Goal: Information Seeking & Learning: Learn about a topic

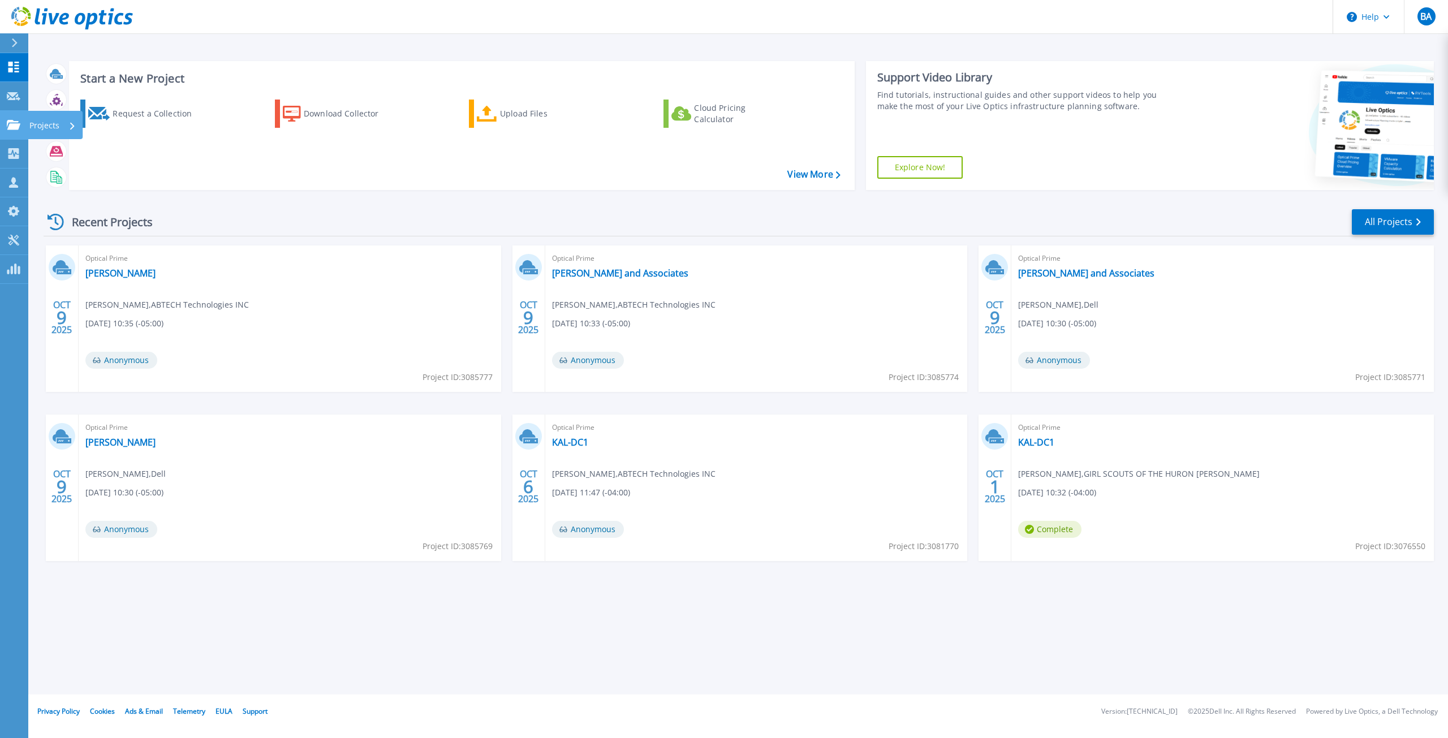
click at [37, 124] on p "Projects" at bounding box center [44, 125] width 30 height 29
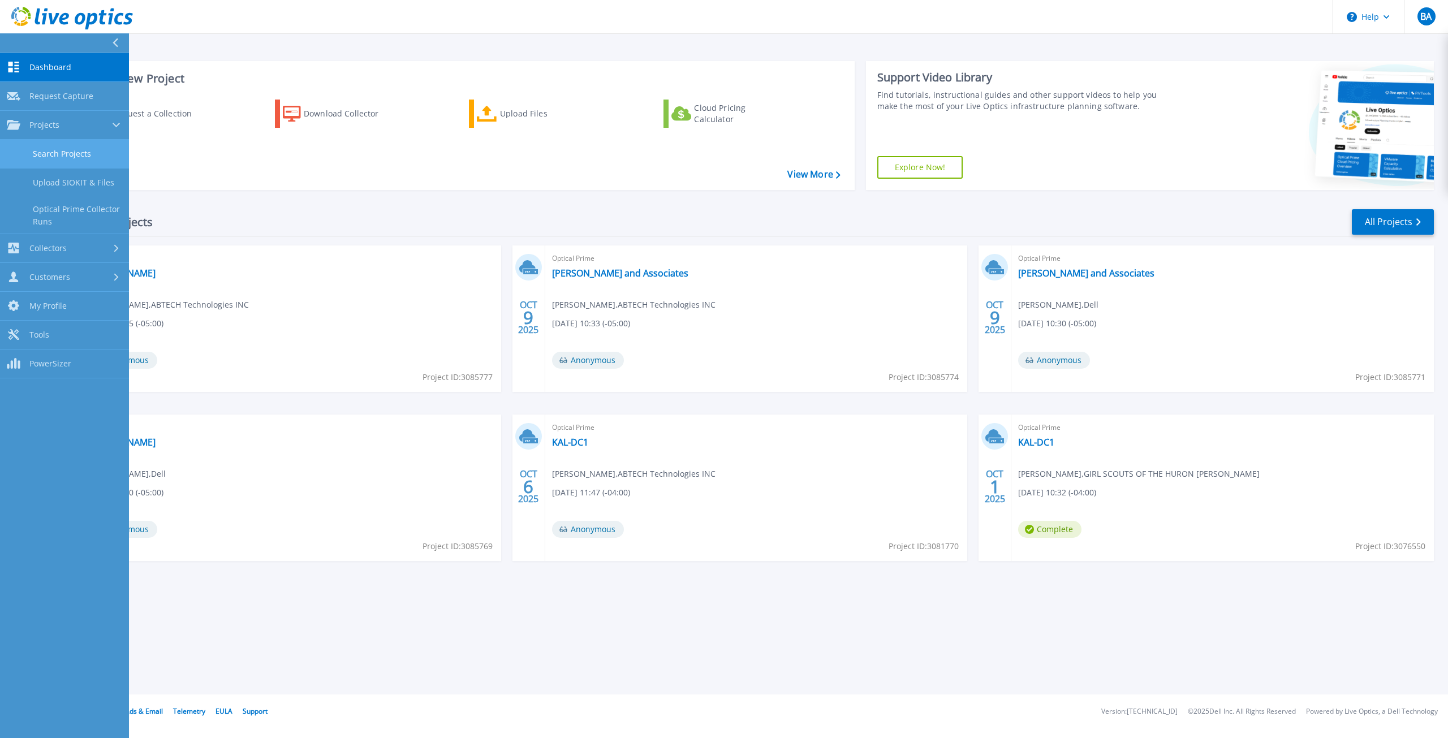
click at [59, 155] on link "Search Projects" at bounding box center [64, 154] width 129 height 29
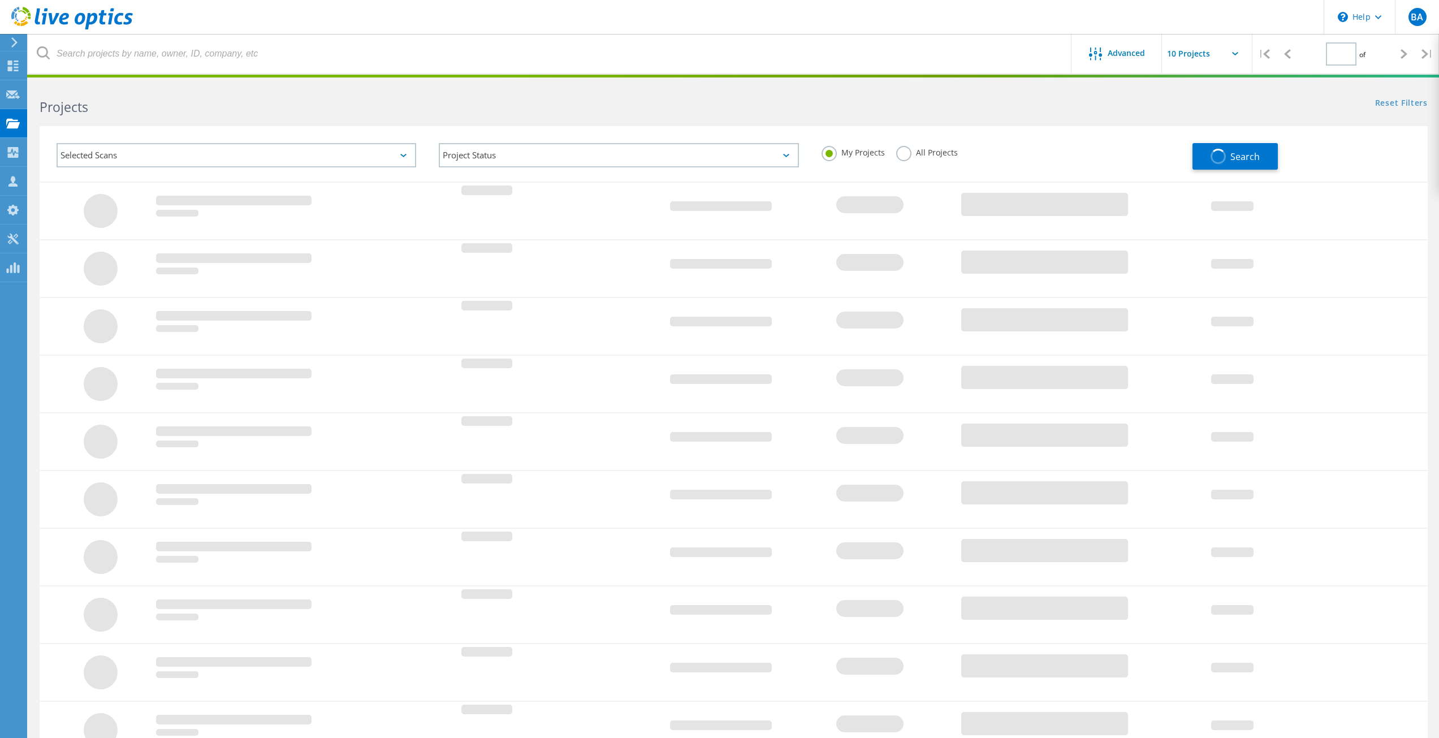
type input "1"
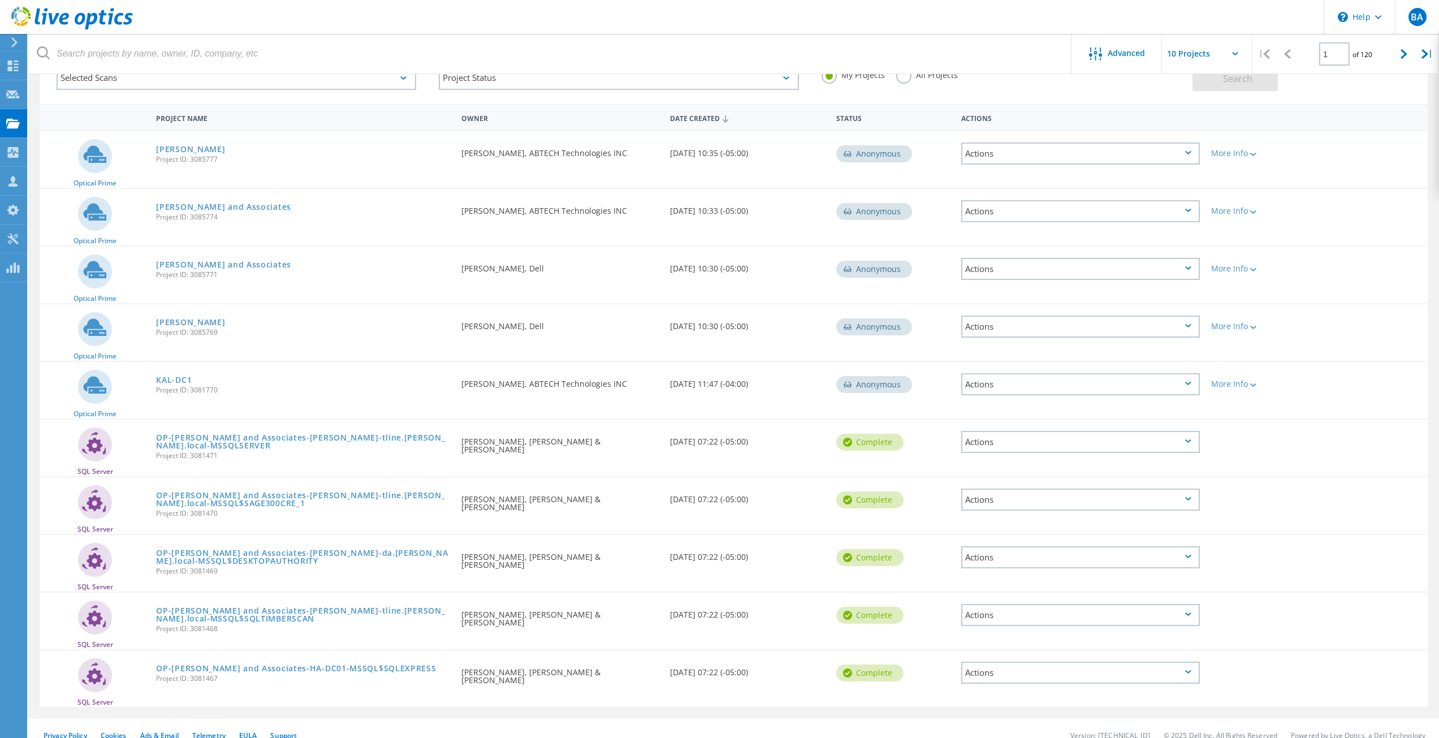
scroll to position [92, 0]
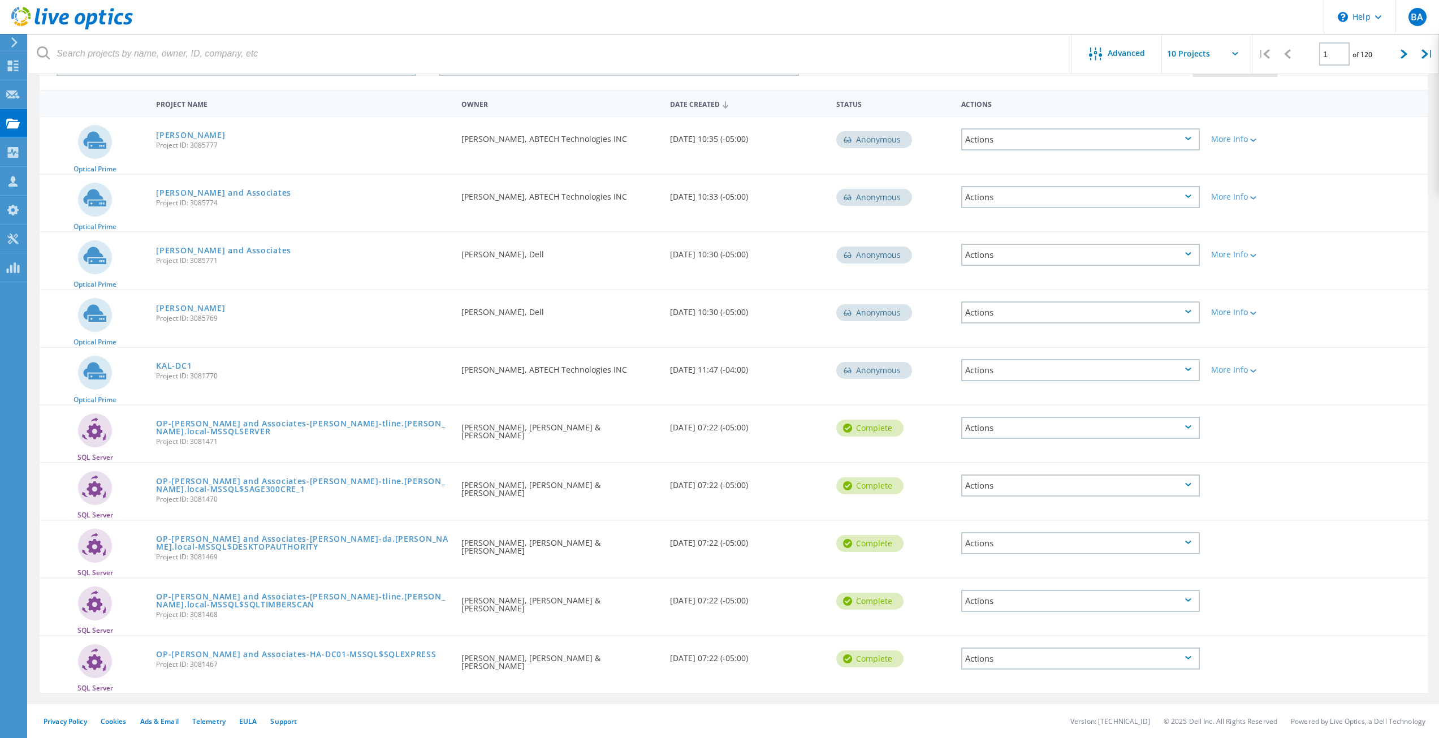
click at [1237, 54] on icon at bounding box center [1235, 53] width 6 height 3
click at [1236, 53] on icon at bounding box center [1235, 53] width 6 height 3
click at [1185, 53] on input "text" at bounding box center [1218, 54] width 113 height 40
click at [1205, 138] on div "Show 40 Projects" at bounding box center [1219, 139] width 112 height 19
type input "Show 40 Projects"
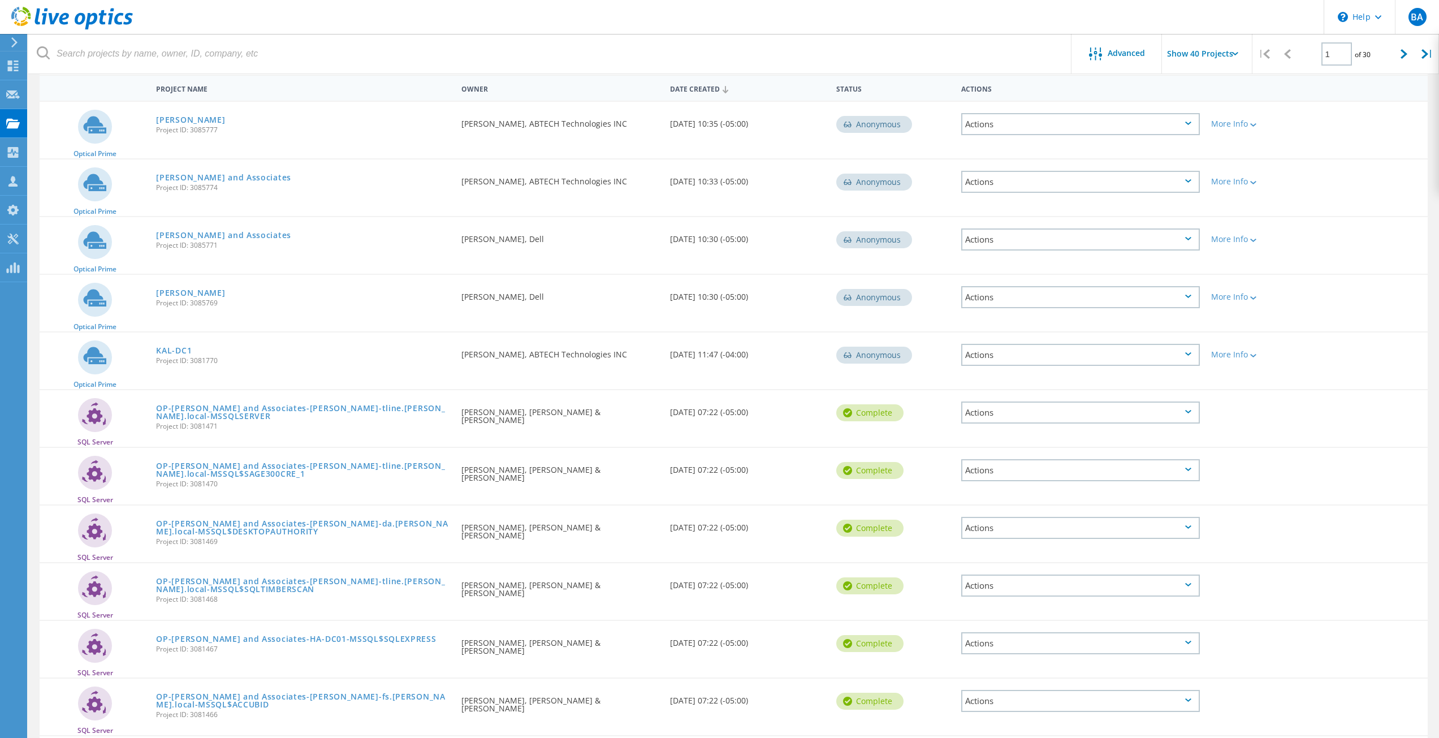
scroll to position [0, 0]
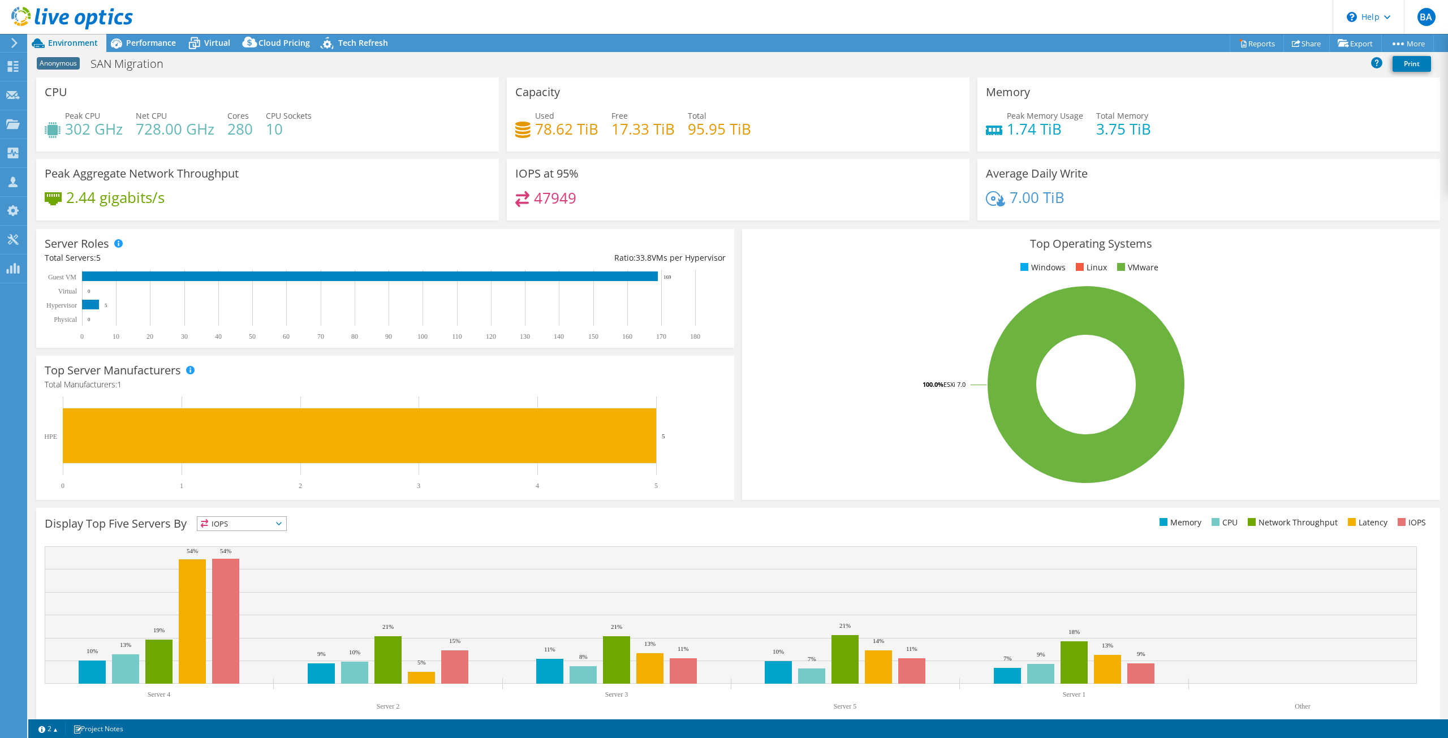
select select "USD"
click at [154, 39] on span "Performance" at bounding box center [151, 42] width 50 height 11
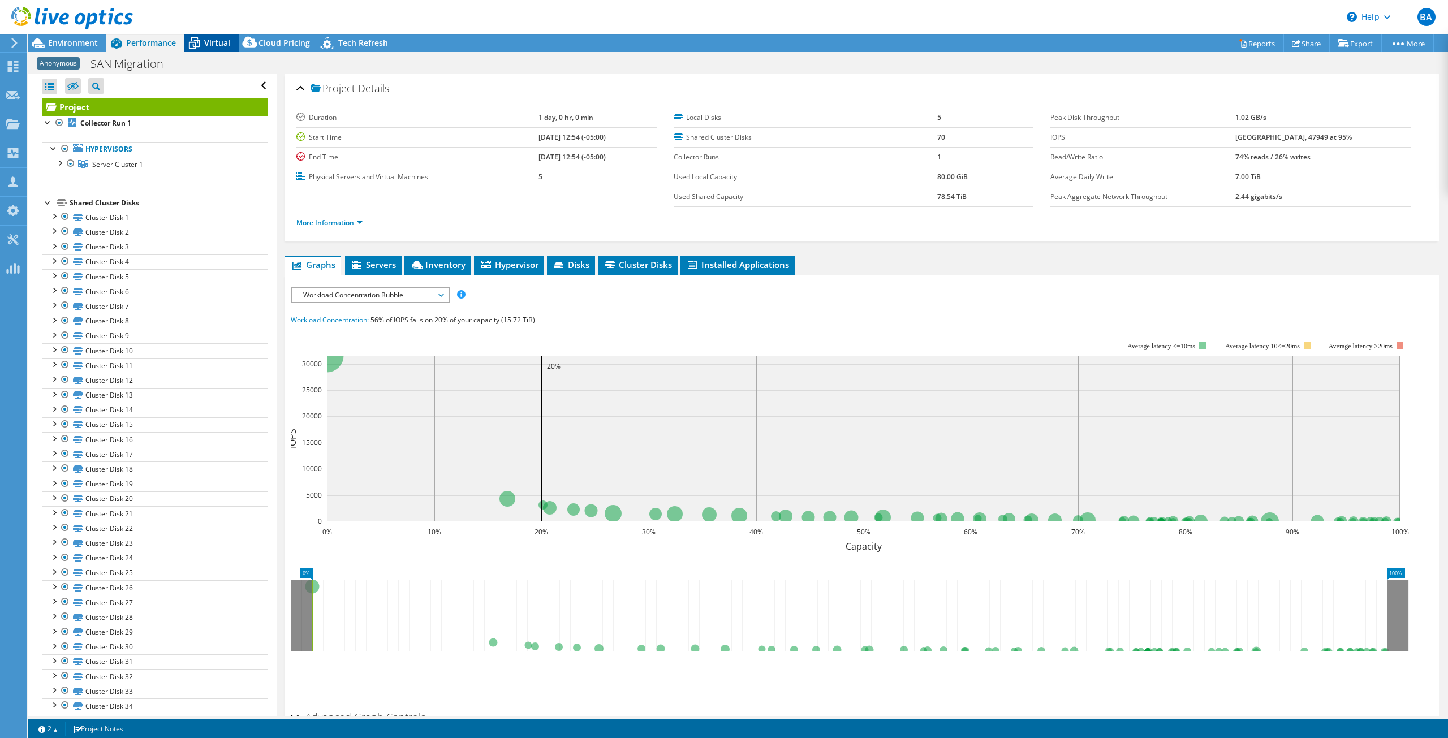
click at [213, 44] on span "Virtual" at bounding box center [217, 42] width 26 height 11
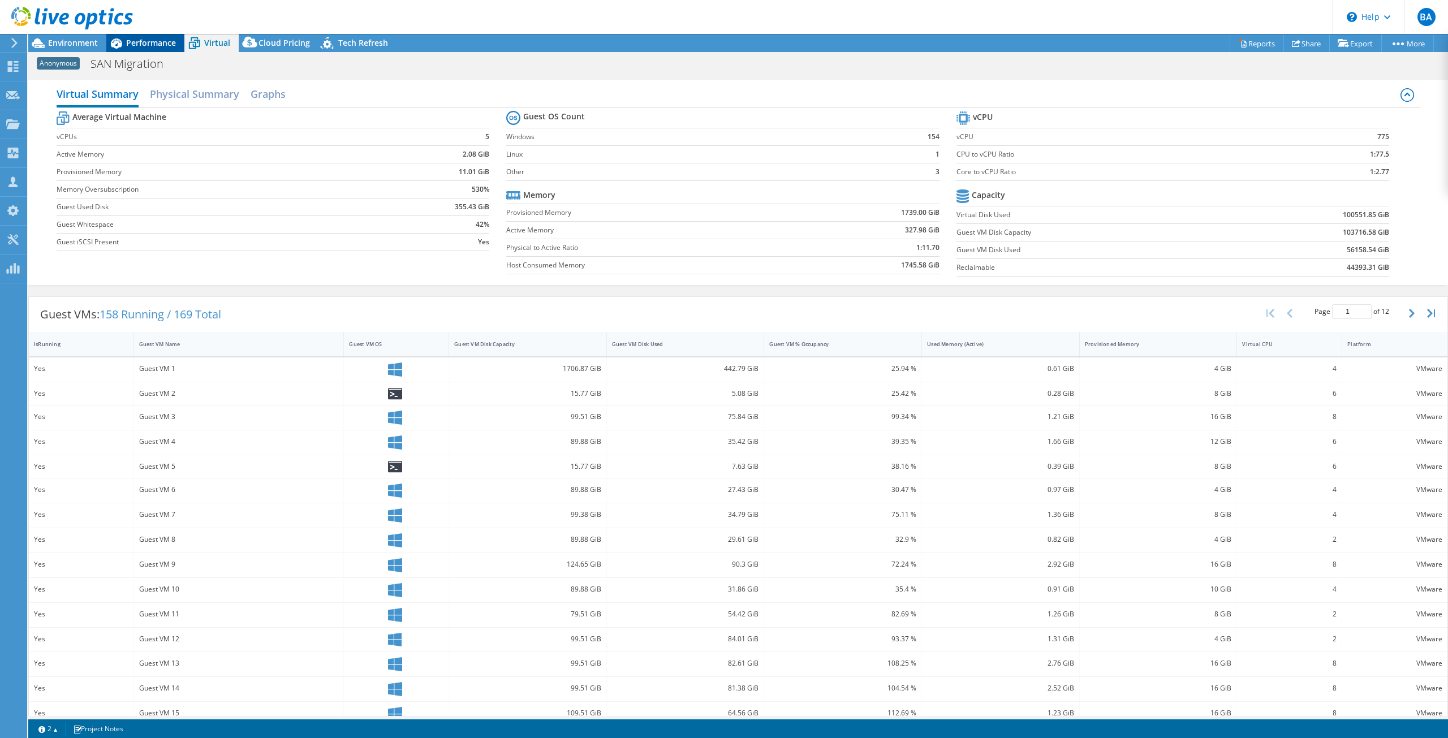
click at [161, 49] on div "Performance" at bounding box center [145, 43] width 78 height 18
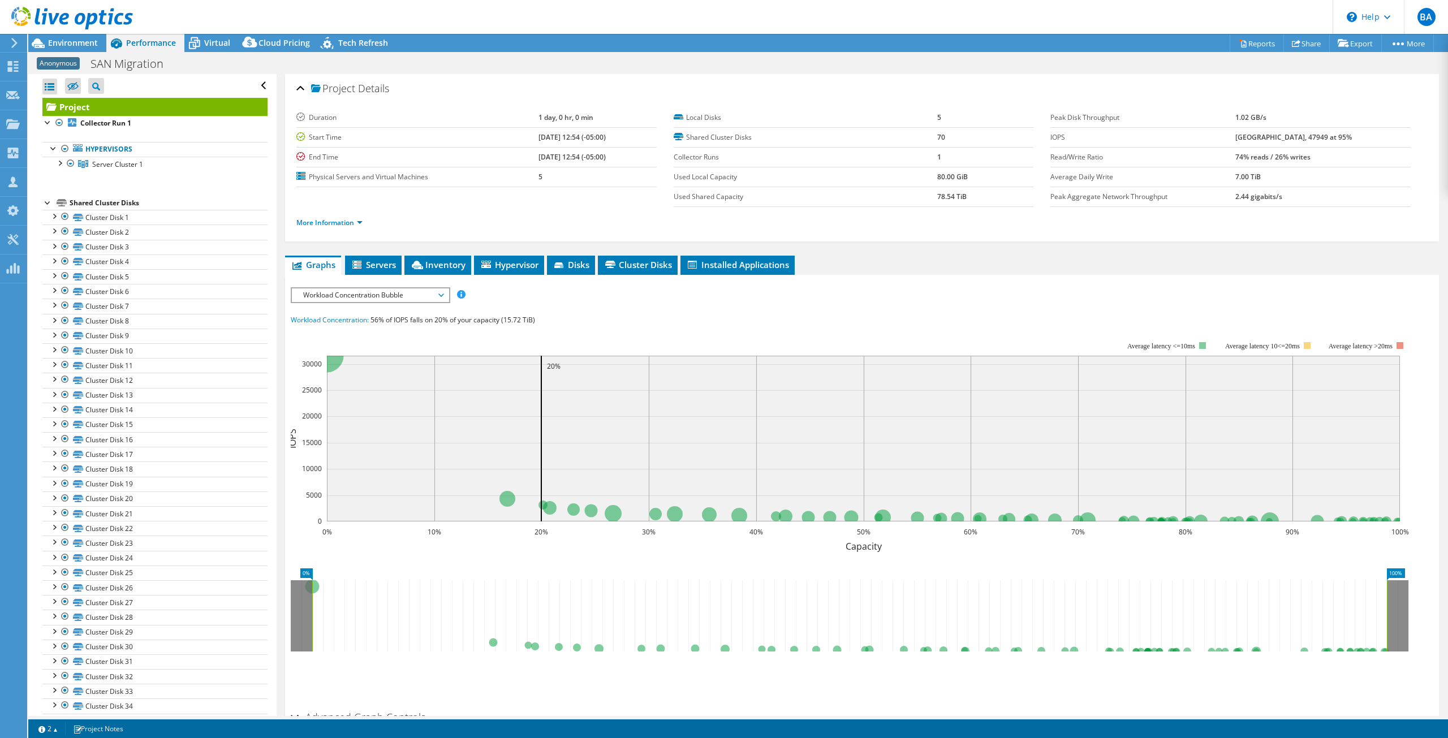
click at [53, 36] on div at bounding box center [66, 19] width 133 height 38
click at [57, 43] on span "Environment" at bounding box center [73, 42] width 50 height 11
